Goal: Find specific page/section: Find specific page/section

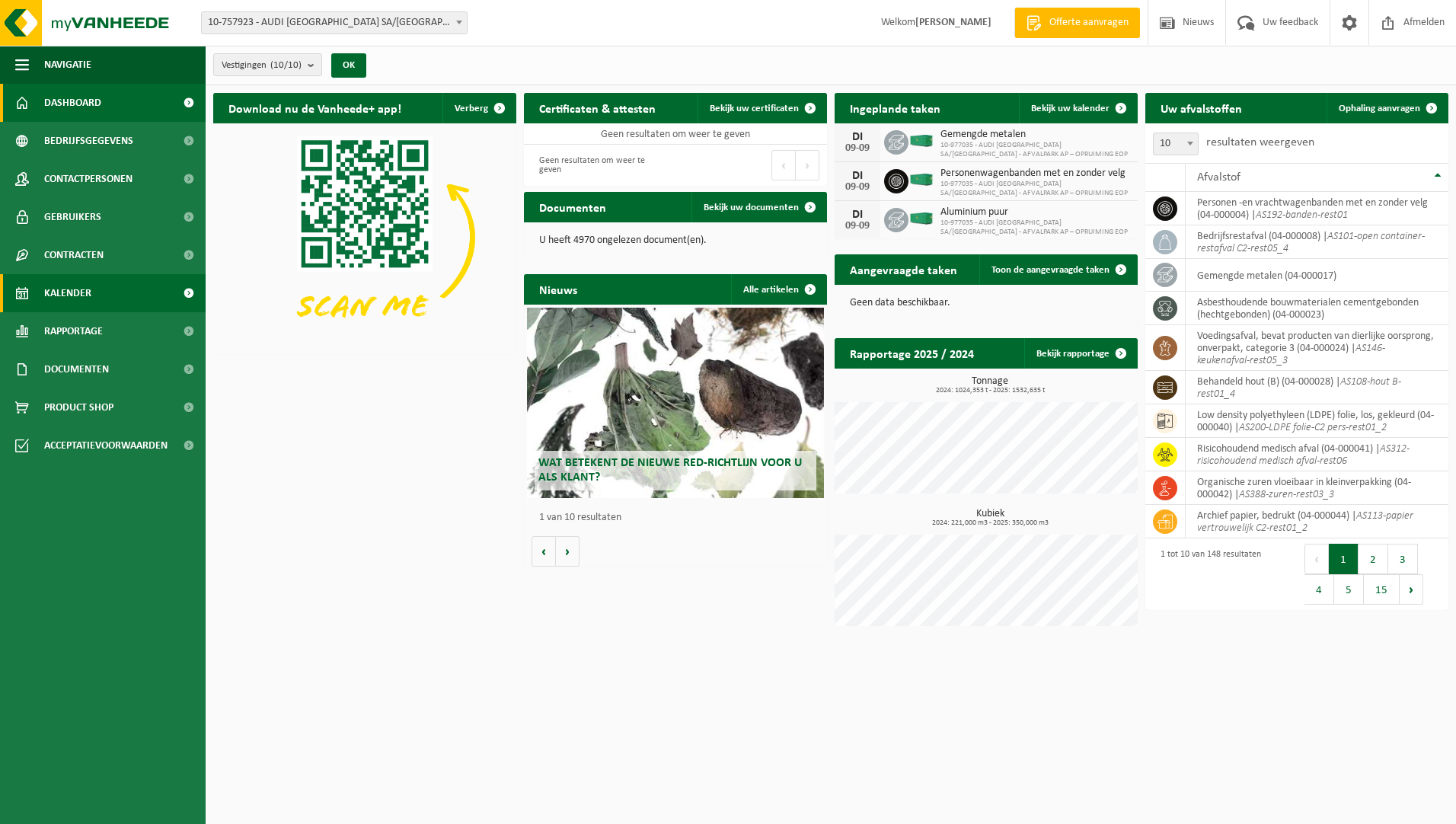
click at [81, 282] on span "Kalender" at bounding box center [67, 293] width 47 height 38
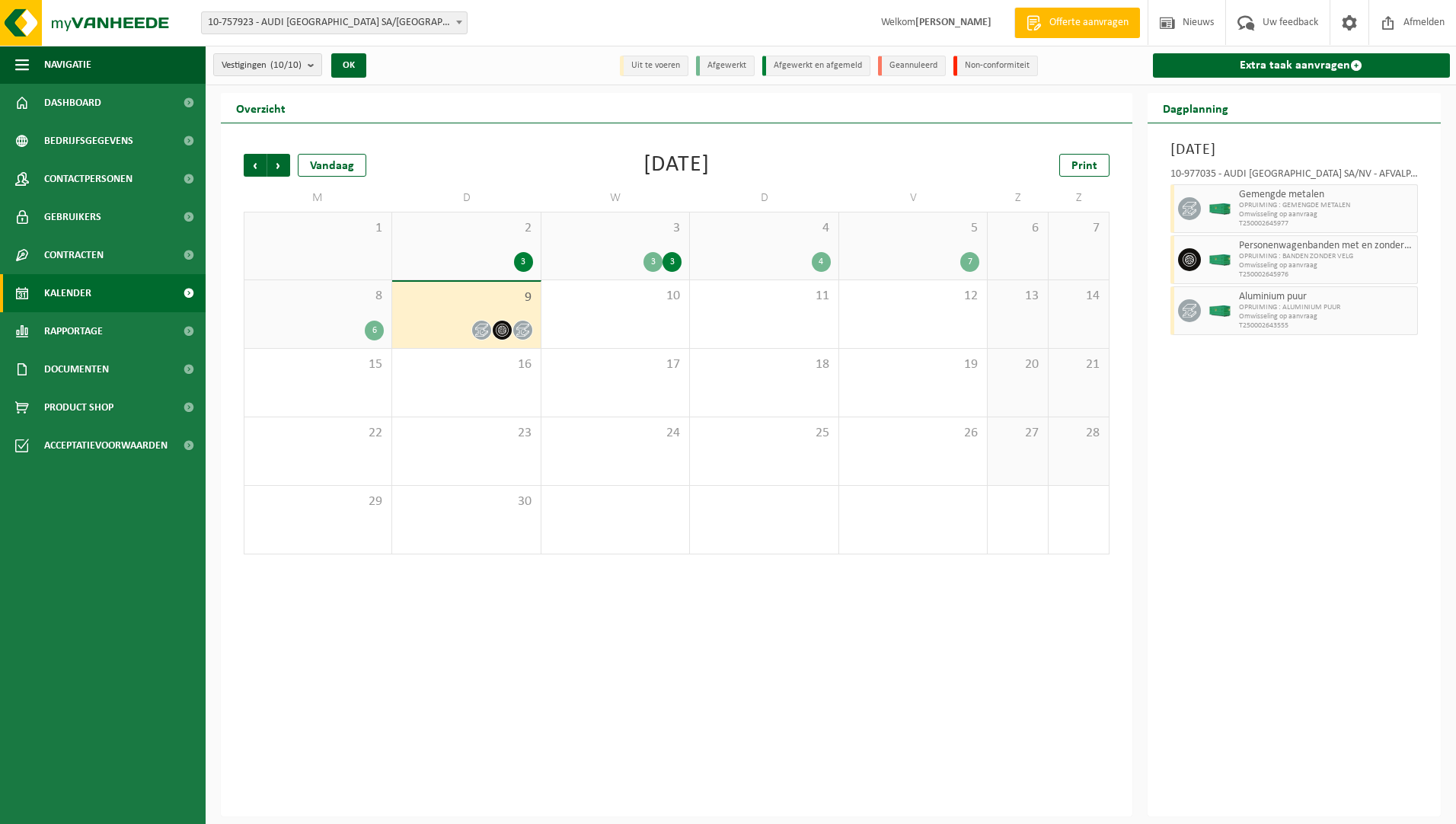
click at [304, 284] on div "8 6" at bounding box center [318, 315] width 147 height 68
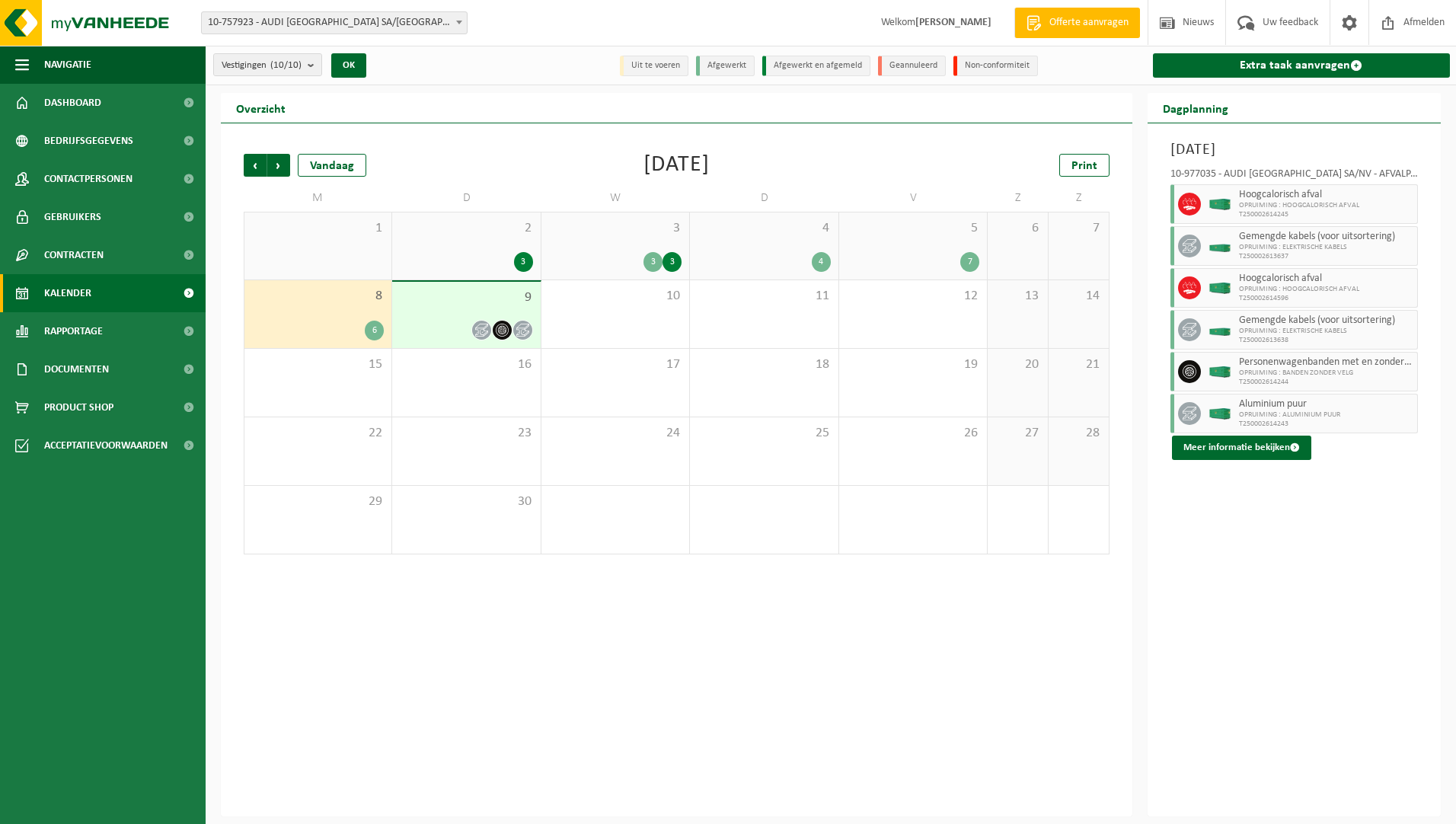
click at [436, 301] on span "9" at bounding box center [466, 298] width 132 height 17
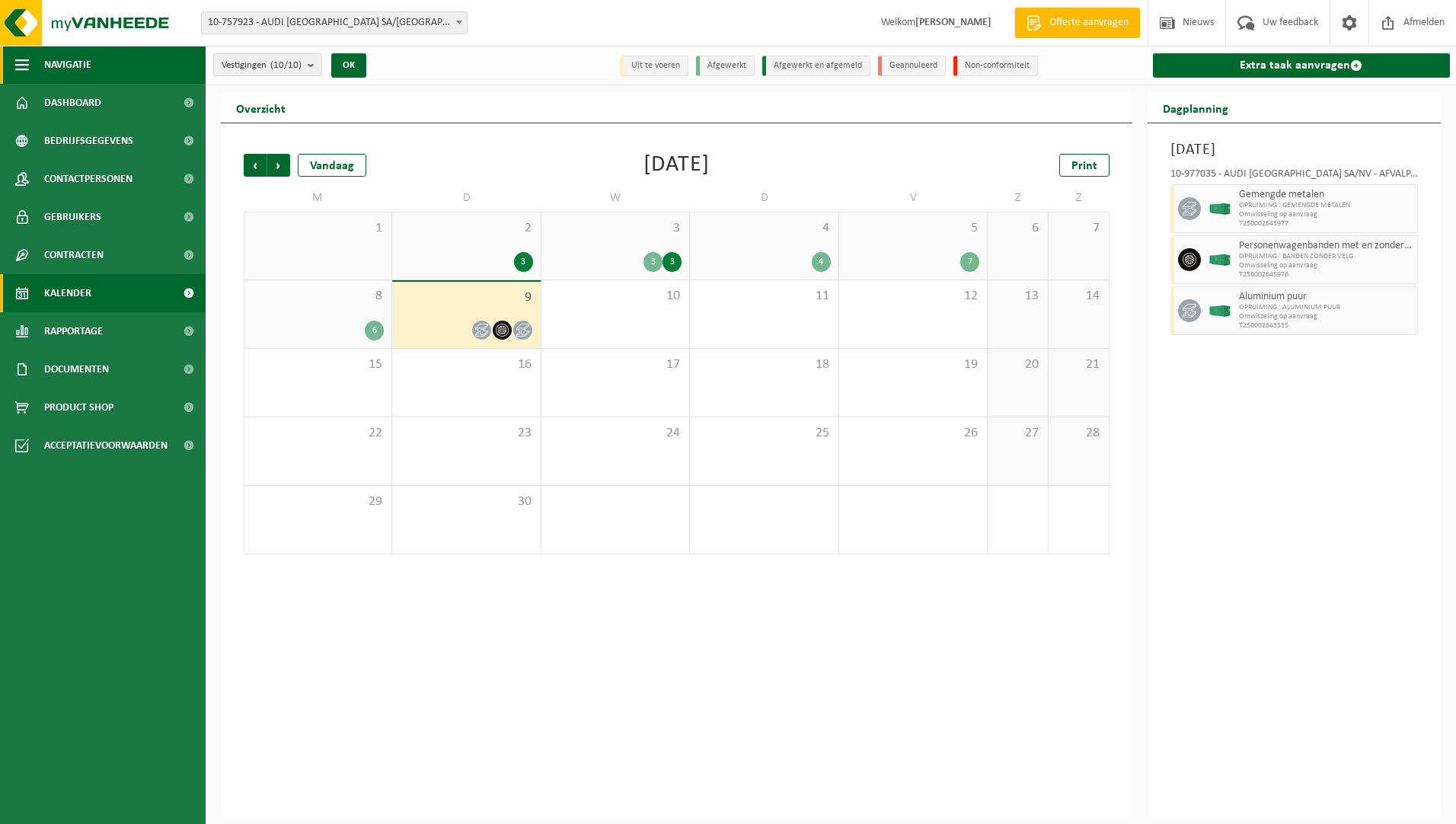
click at [86, 70] on span "Navigatie" at bounding box center [67, 65] width 47 height 38
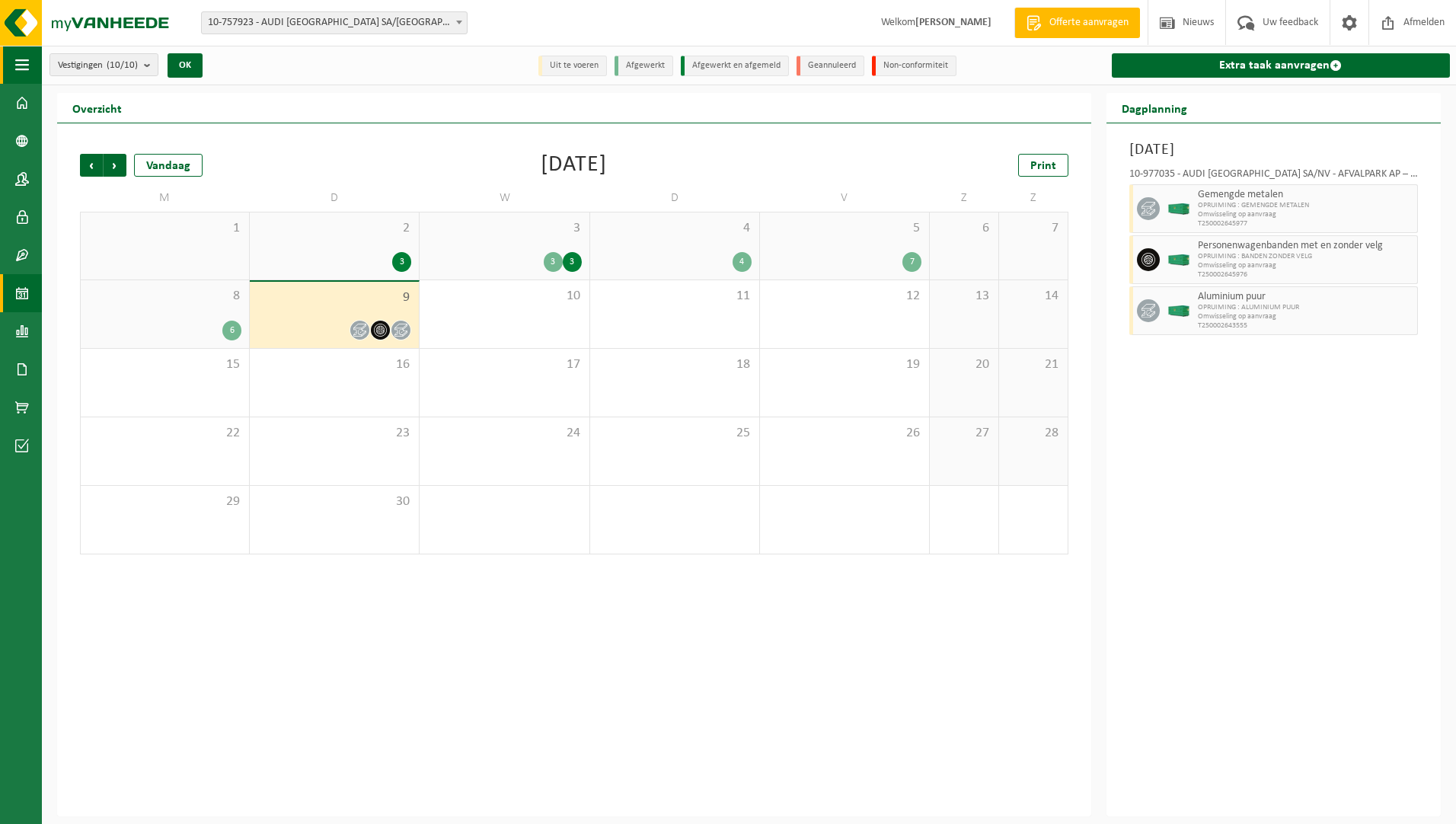
click at [29, 62] on button "Navigatie" at bounding box center [21, 65] width 42 height 38
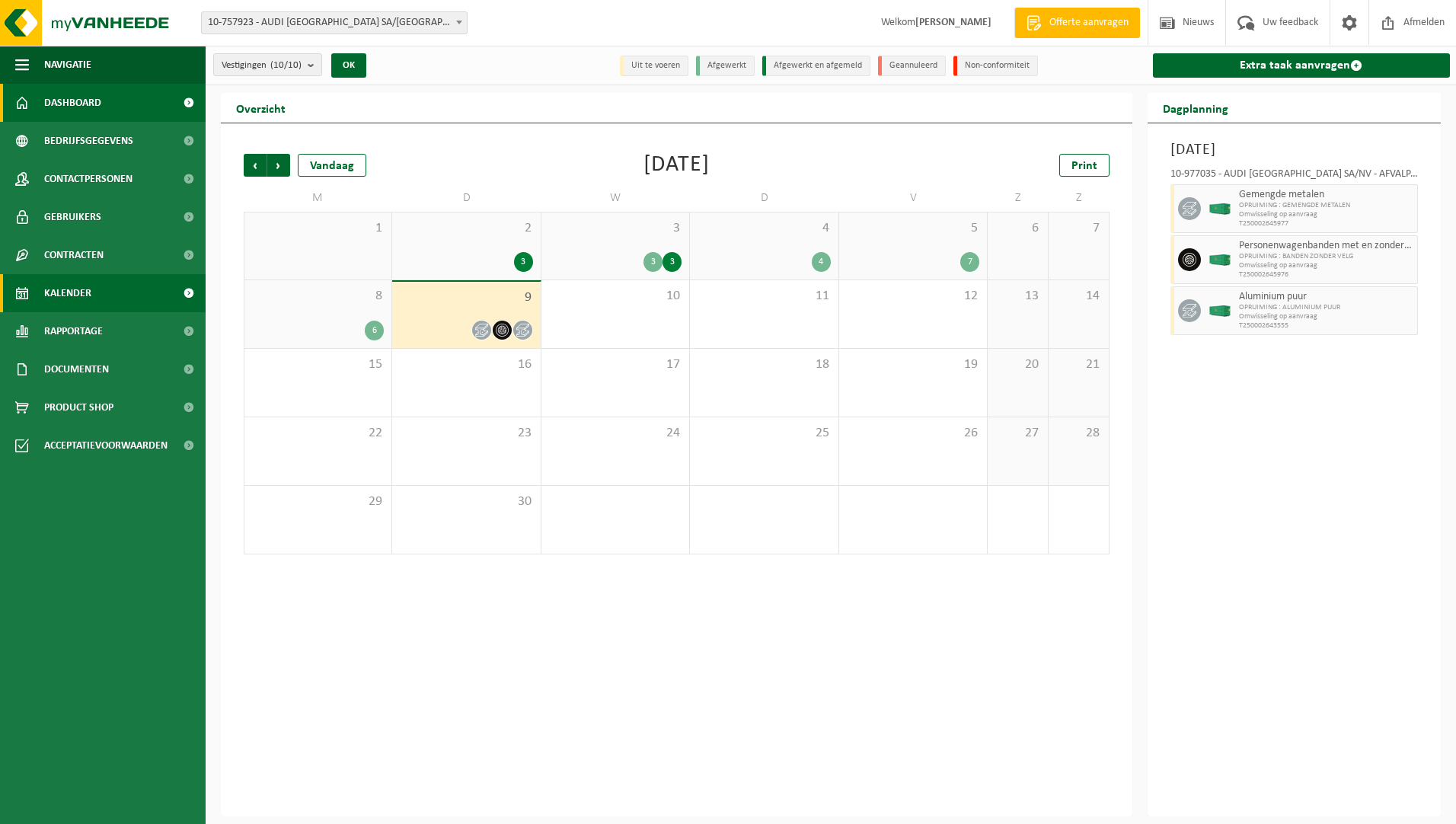
click at [79, 99] on span "Dashboard" at bounding box center [72, 103] width 57 height 38
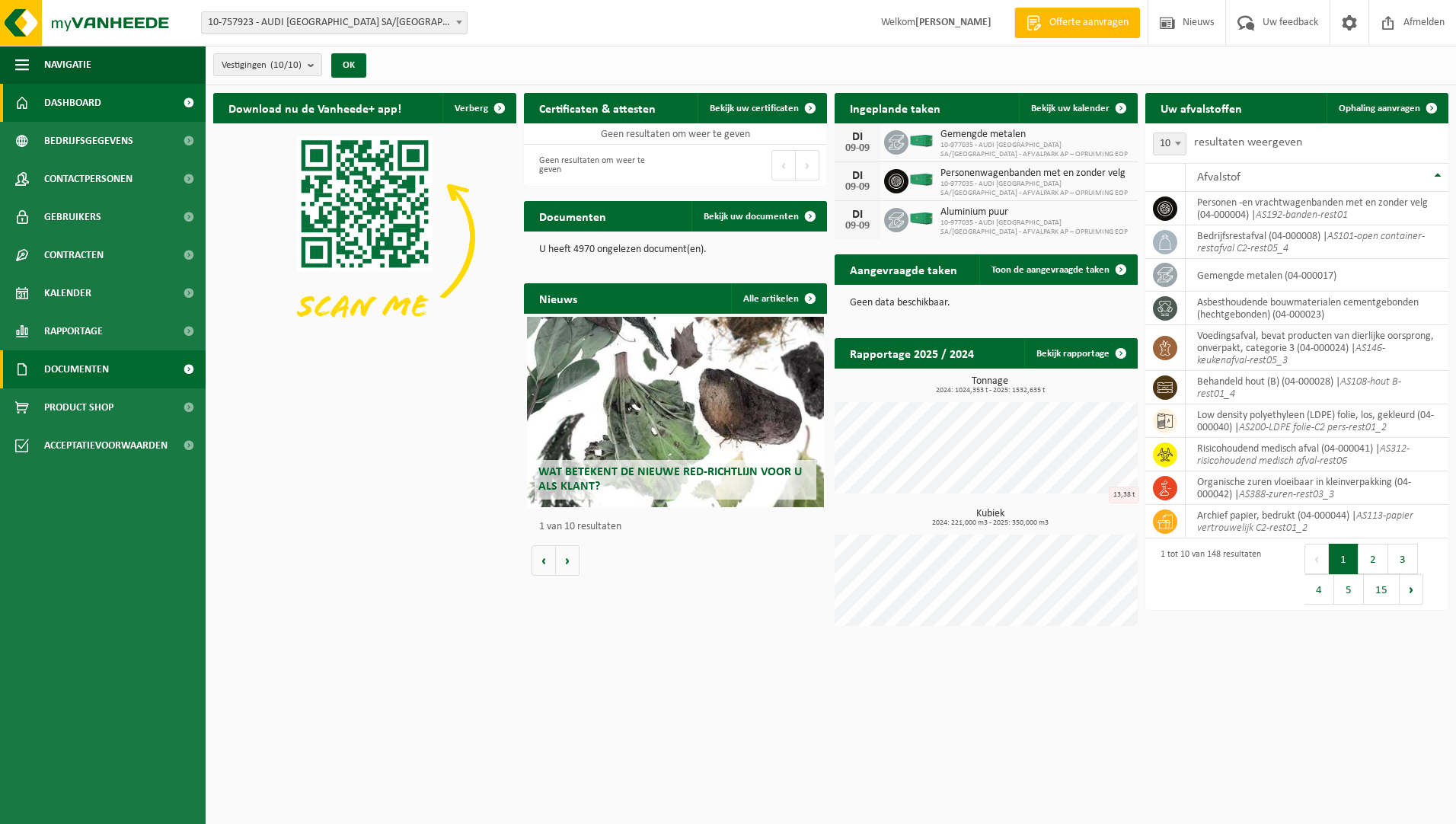
click at [83, 359] on span "Documenten" at bounding box center [76, 369] width 65 height 38
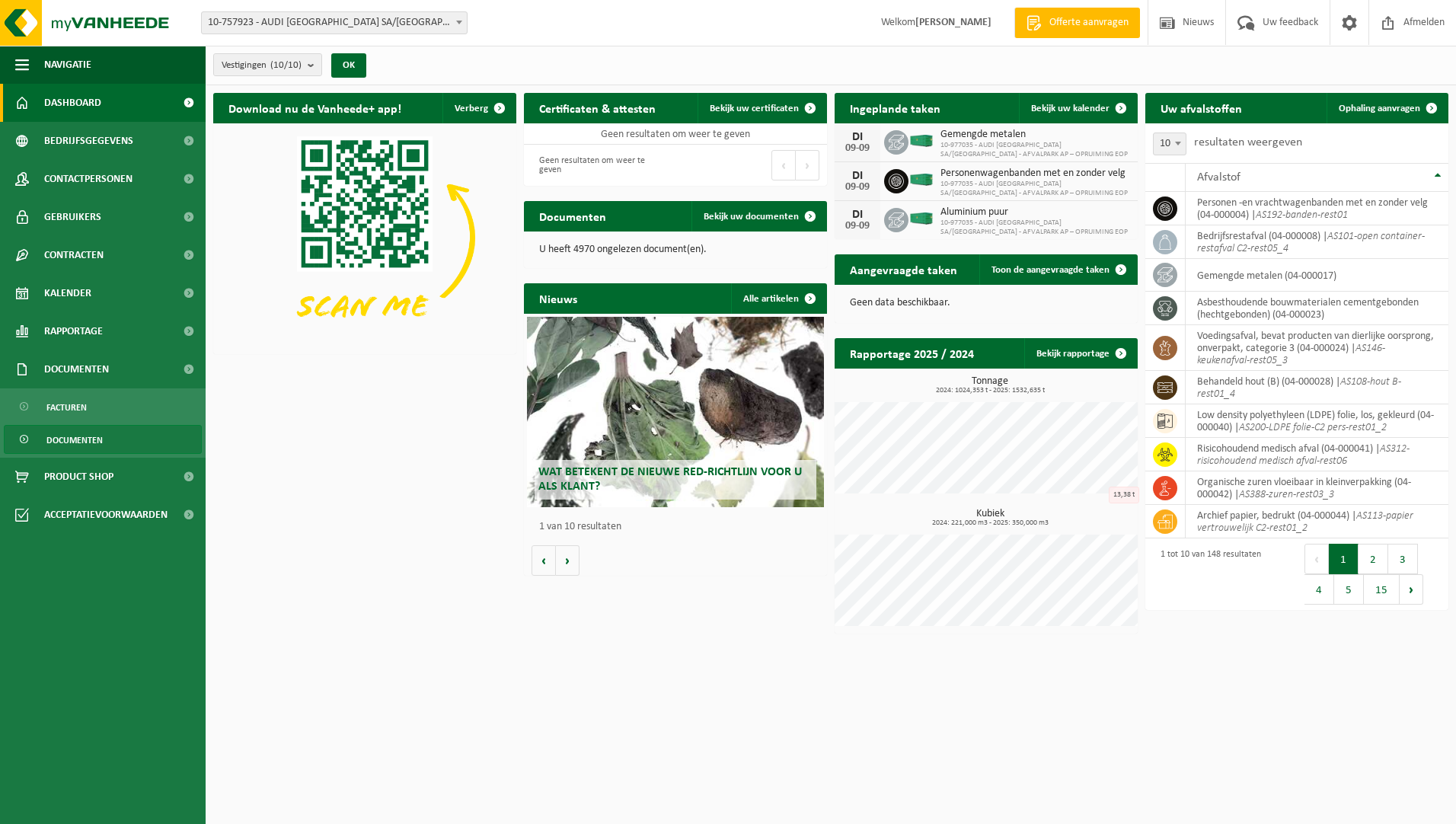
click at [66, 433] on span "Documenten" at bounding box center [74, 440] width 56 height 29
